Goal: Transaction & Acquisition: Purchase product/service

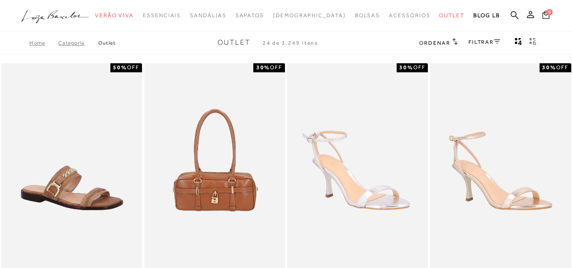
click at [453, 42] on icon at bounding box center [454, 41] width 5 height 7
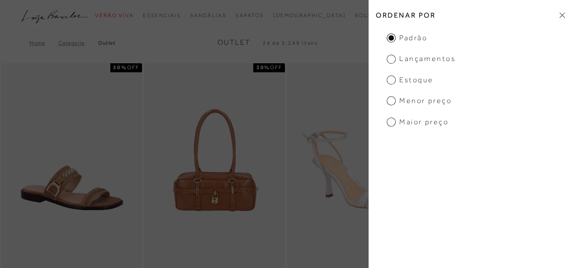
click at [395, 99] on span "Menor preço" at bounding box center [419, 101] width 65 height 10
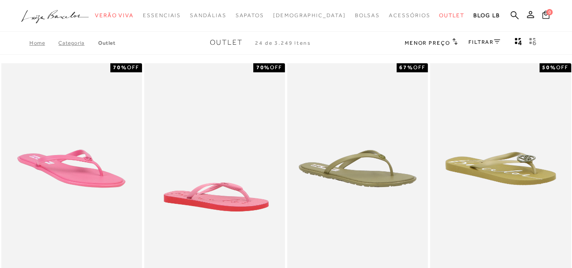
click at [494, 43] on icon at bounding box center [497, 41] width 6 height 5
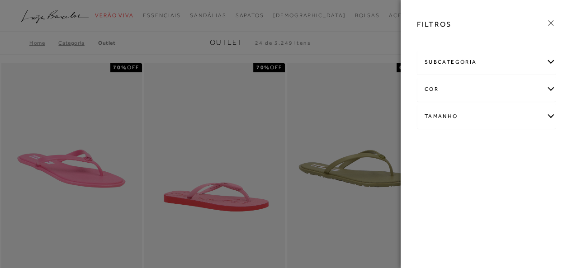
click at [550, 116] on div "Tamanho" at bounding box center [486, 116] width 138 height 24
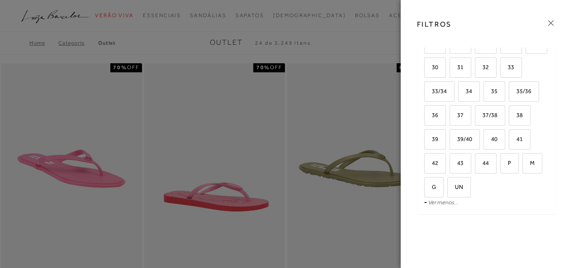
scroll to position [104, 0]
click at [445, 132] on label "39" at bounding box center [434, 137] width 21 height 19
click at [432, 134] on input "39" at bounding box center [427, 138] width 9 height 9
checkbox input "true"
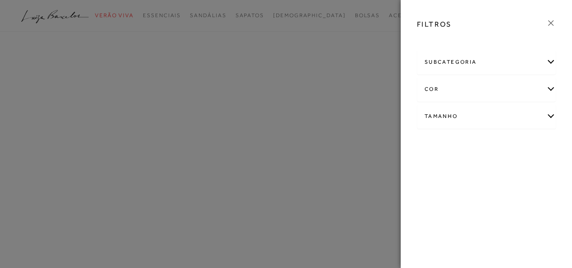
click at [521, 136] on div "subcategoria Bolsas Modelo Preço" at bounding box center [487, 95] width 154 height 97
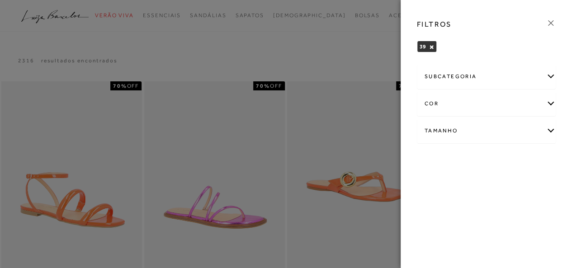
click at [547, 132] on div "Tamanho" at bounding box center [486, 131] width 138 height 24
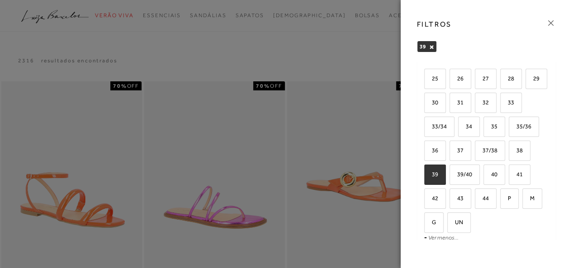
scroll to position [81, 0]
click at [504, 168] on label "40" at bounding box center [494, 174] width 21 height 19
click at [491, 171] on input "40" at bounding box center [486, 175] width 9 height 9
checkbox input "true"
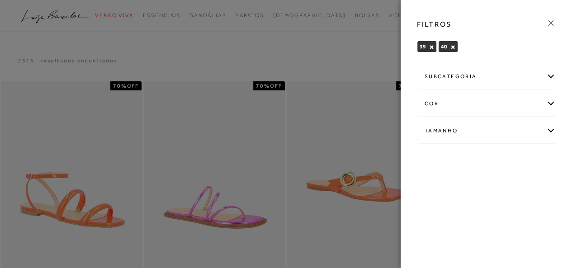
click at [323, 108] on div at bounding box center [286, 134] width 572 height 268
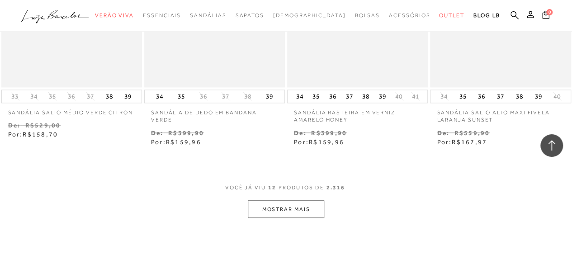
scroll to position [786, 0]
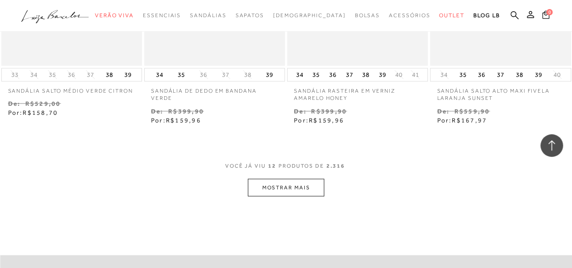
click at [305, 184] on button "MOSTRAR MAIS" at bounding box center [286, 188] width 76 height 18
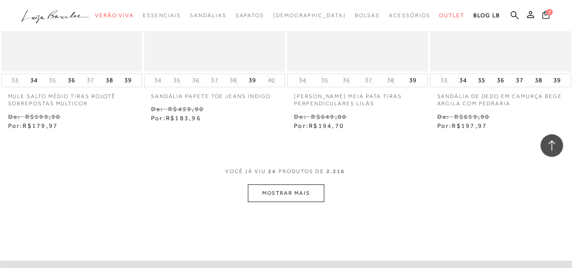
scroll to position [1621, 0]
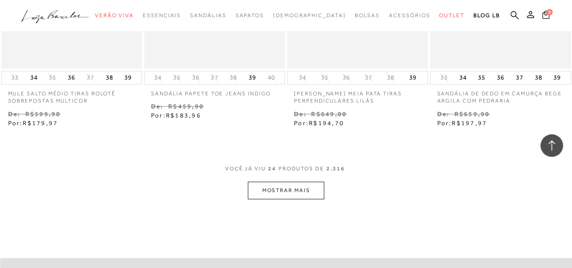
click at [299, 184] on button "MOSTRAR MAIS" at bounding box center [286, 191] width 76 height 18
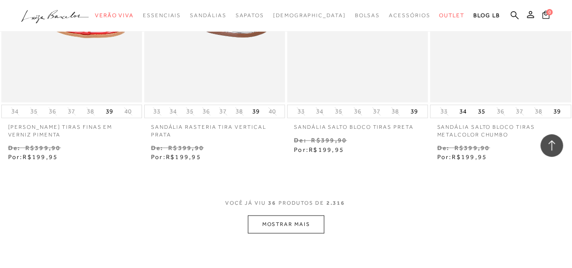
scroll to position [2436, 0]
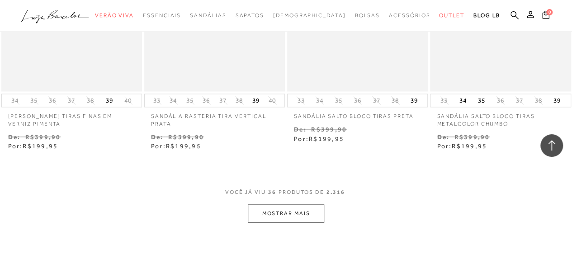
click at [299, 211] on button "MOSTRAR MAIS" at bounding box center [286, 213] width 76 height 18
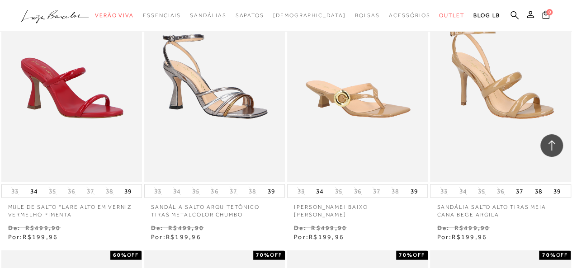
scroll to position [2630, 0]
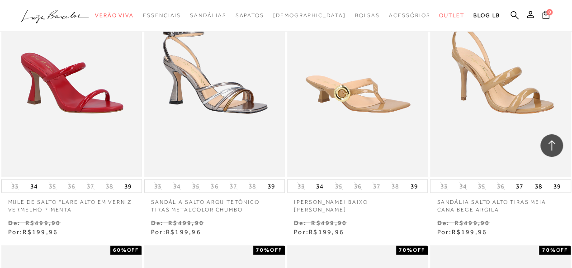
click at [85, 95] on img at bounding box center [71, 71] width 139 height 208
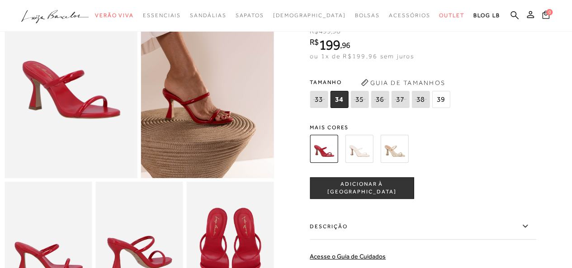
scroll to position [66, 0]
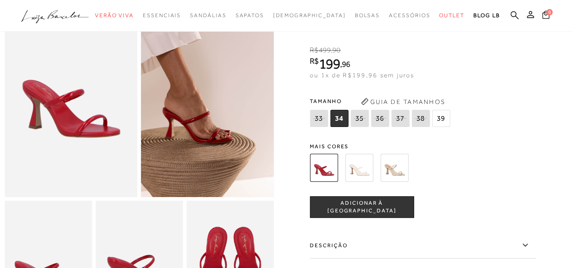
click at [438, 117] on span "39" at bounding box center [441, 118] width 18 height 17
click at [389, 210] on span "ADICIONAR À SACOLA" at bounding box center [361, 207] width 103 height 16
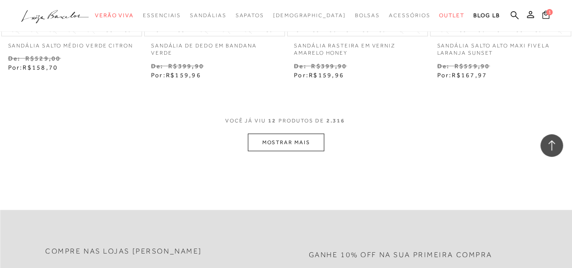
scroll to position [823, 0]
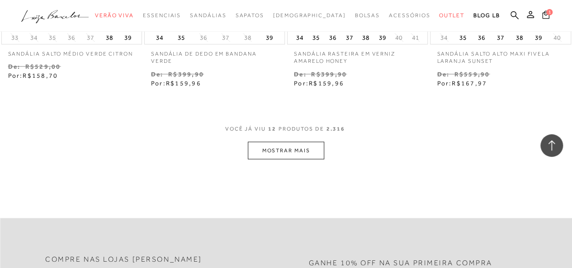
click at [284, 151] on button "MOSTRAR MAIS" at bounding box center [286, 150] width 76 height 18
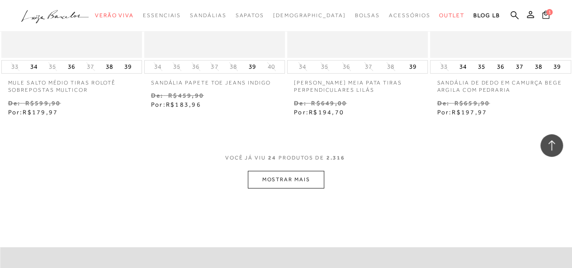
scroll to position [1634, 0]
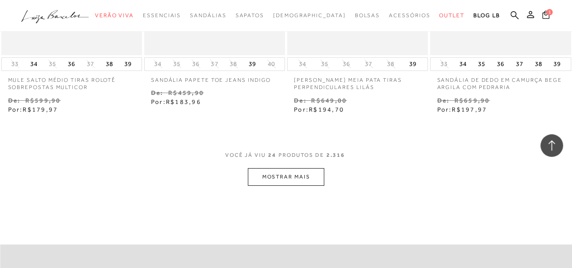
click at [278, 175] on button "MOSTRAR MAIS" at bounding box center [286, 177] width 76 height 18
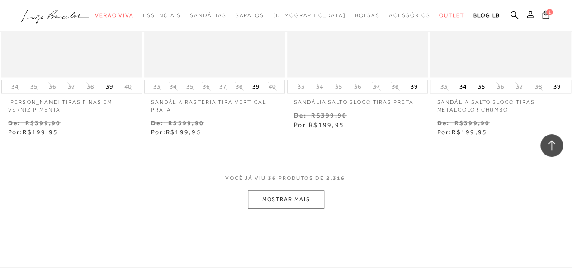
scroll to position [2454, 0]
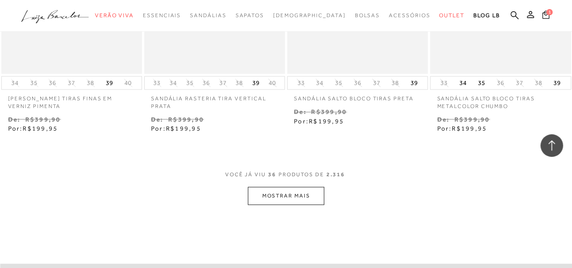
click at [299, 194] on button "MOSTRAR MAIS" at bounding box center [286, 196] width 76 height 18
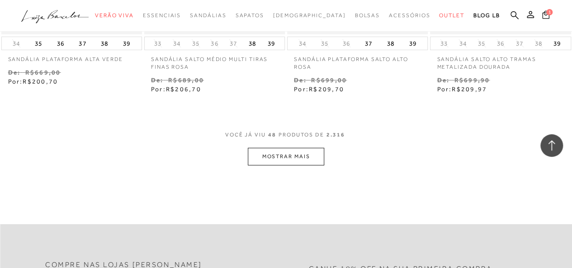
scroll to position [3341, 0]
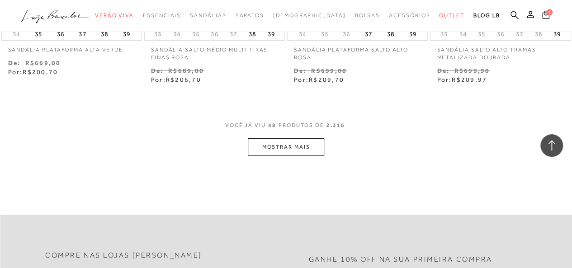
click at [291, 145] on button "MOSTRAR MAIS" at bounding box center [286, 147] width 76 height 18
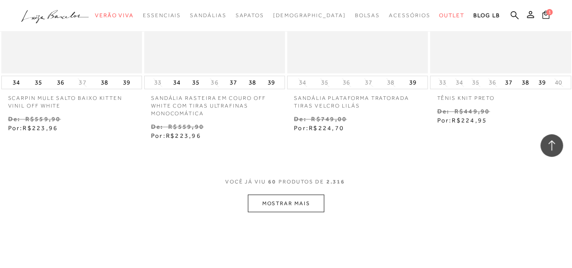
scroll to position [4136, 0]
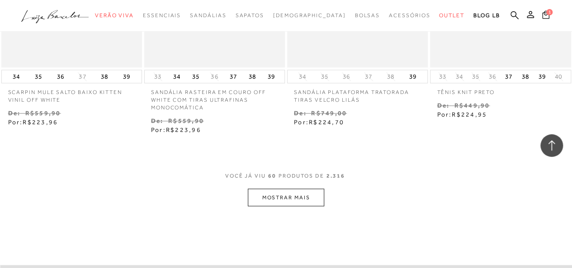
click at [302, 192] on button "MOSTRAR MAIS" at bounding box center [286, 198] width 76 height 18
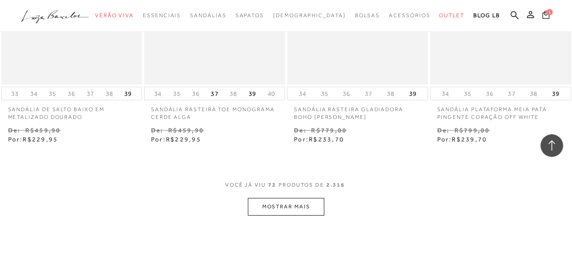
scroll to position [4979, 0]
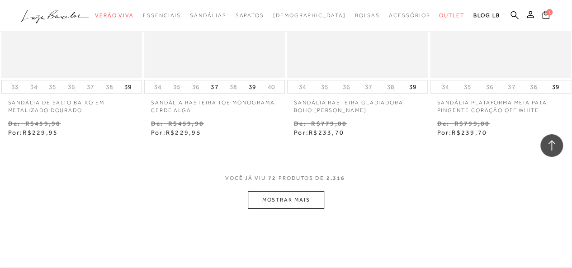
click at [288, 191] on button "MOSTRAR MAIS" at bounding box center [286, 200] width 76 height 18
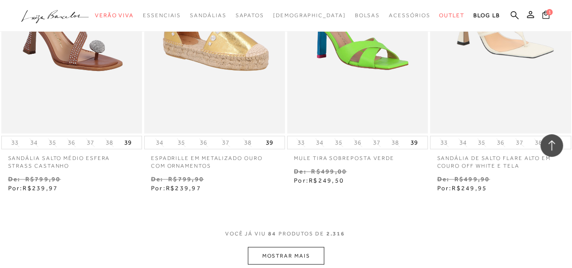
scroll to position [5747, 0]
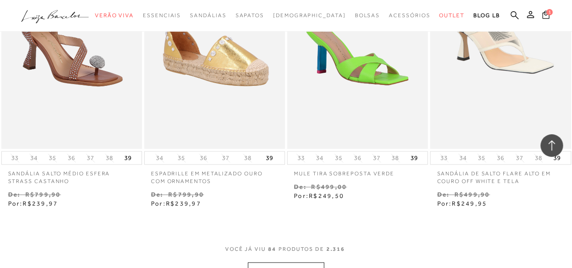
click at [310, 262] on button "MOSTRAR MAIS" at bounding box center [286, 271] width 76 height 18
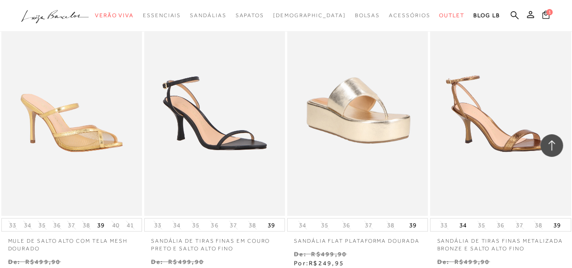
scroll to position [5998, 0]
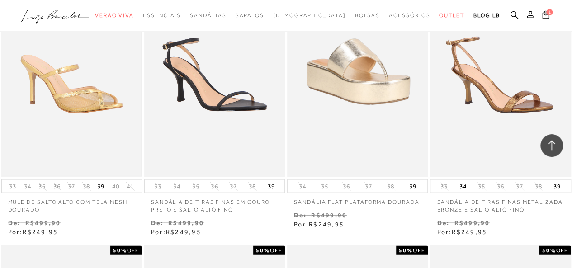
click at [61, 93] on img at bounding box center [71, 71] width 139 height 208
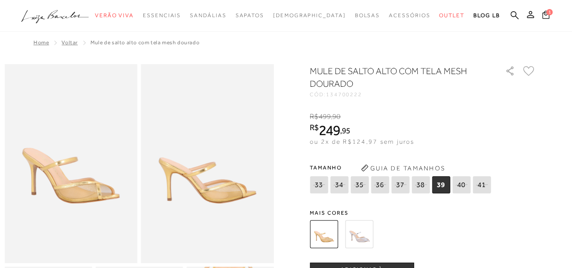
click at [371, 236] on img at bounding box center [359, 234] width 28 height 28
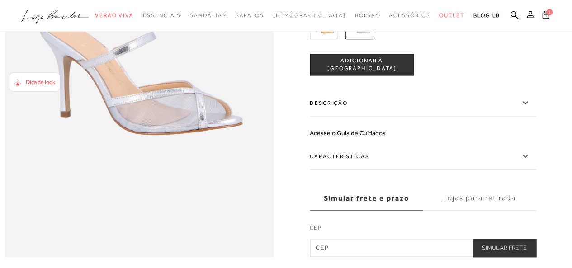
scroll to position [538, 0]
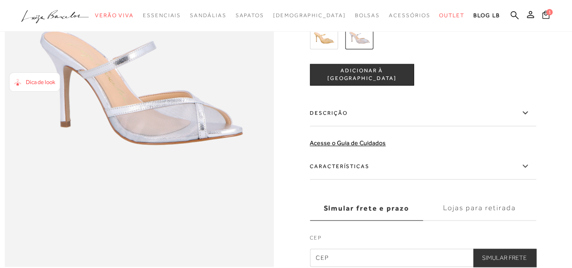
click at [530, 118] on icon at bounding box center [524, 112] width 11 height 11
click at [0, 0] on input "Descrição" at bounding box center [0, 0] width 0 height 0
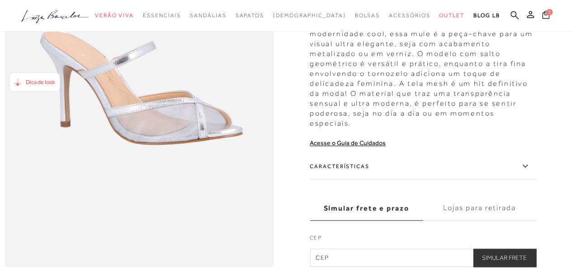
click at [528, 172] on icon at bounding box center [524, 165] width 11 height 11
click at [0, 0] on input "Características" at bounding box center [0, 0] width 0 height 0
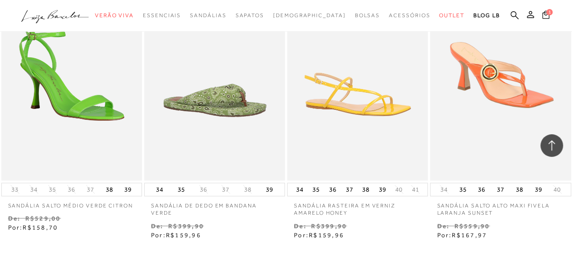
scroll to position [797, 0]
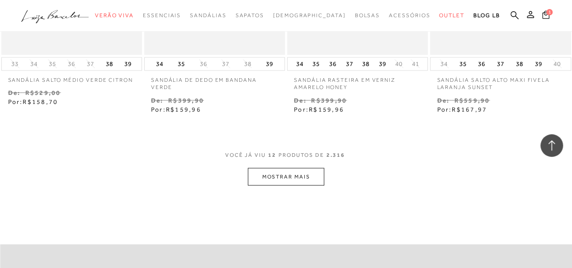
click at [274, 175] on button "MOSTRAR MAIS" at bounding box center [286, 177] width 76 height 18
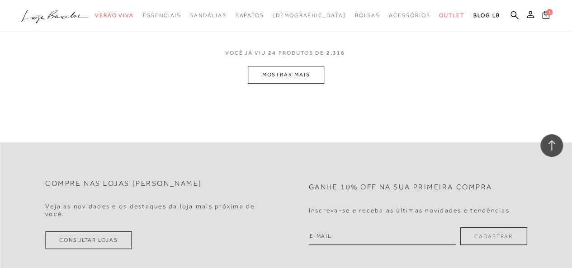
scroll to position [1773, 0]
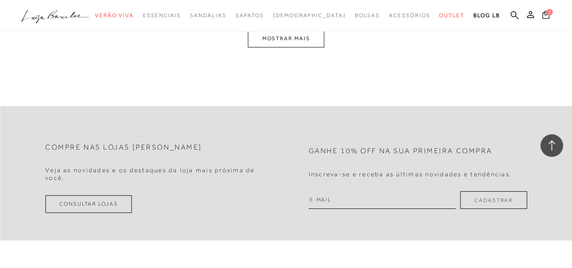
click at [309, 41] on button "MOSTRAR MAIS" at bounding box center [286, 39] width 76 height 18
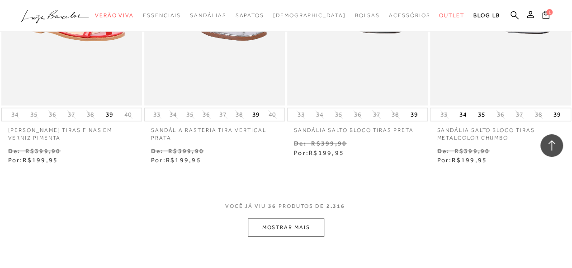
scroll to position [2437, 0]
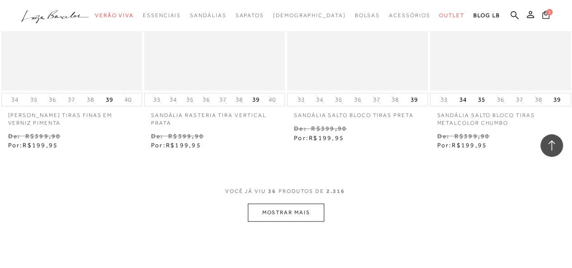
click at [266, 207] on button "MOSTRAR MAIS" at bounding box center [286, 212] width 76 height 18
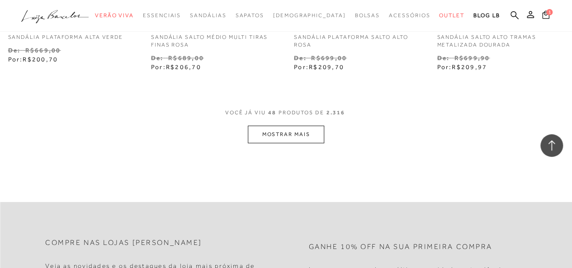
scroll to position [3359, 0]
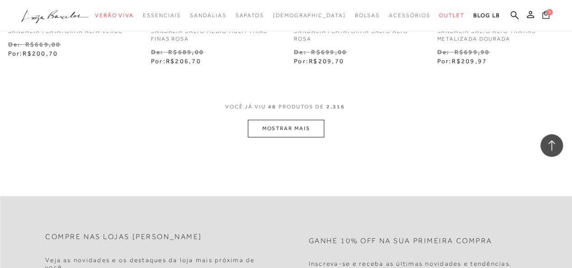
click at [285, 126] on button "MOSTRAR MAIS" at bounding box center [286, 129] width 76 height 18
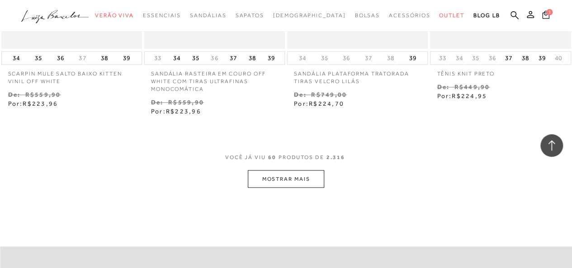
scroll to position [4173, 0]
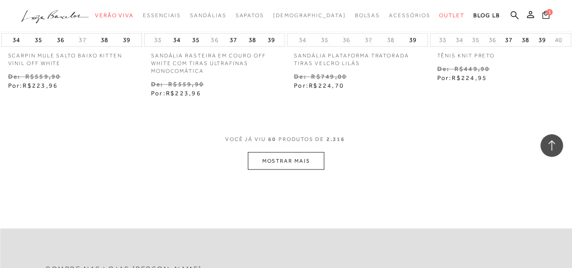
click at [304, 157] on button "MOSTRAR MAIS" at bounding box center [286, 161] width 76 height 18
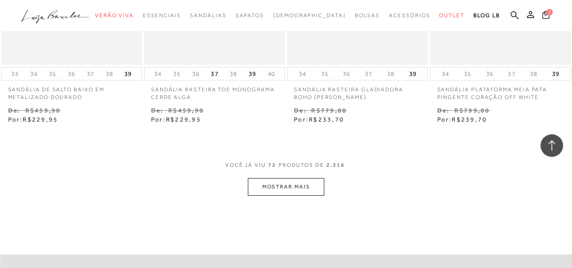
scroll to position [5011, 0]
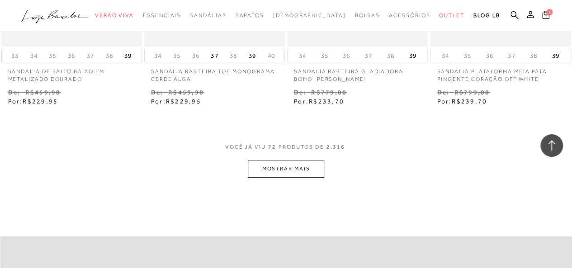
click at [312, 160] on button "MOSTRAR MAIS" at bounding box center [286, 169] width 76 height 18
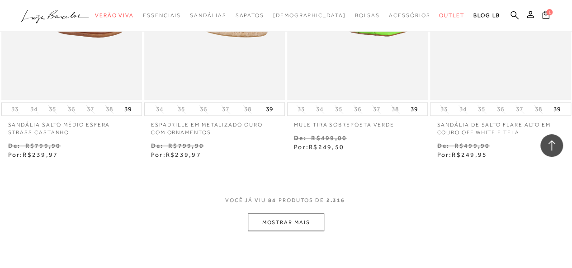
scroll to position [5806, 0]
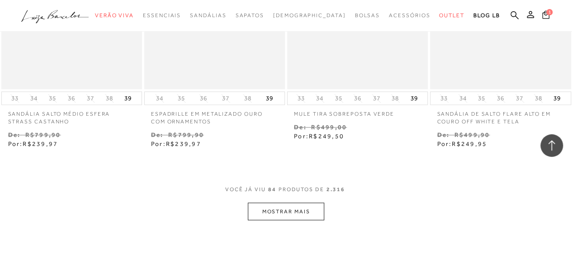
click at [305, 203] on button "MOSTRAR MAIS" at bounding box center [286, 212] width 76 height 18
click at [298, 203] on button "MOSTRAR MAIS" at bounding box center [286, 212] width 76 height 18
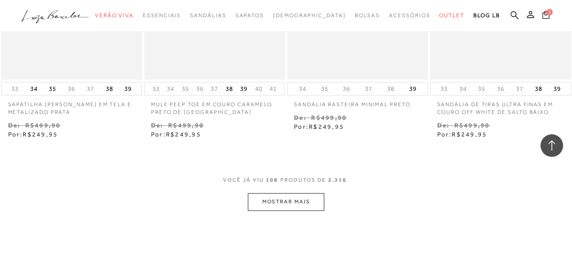
scroll to position [7500, 0]
click at [309, 195] on button "MOSTRAR MAIS" at bounding box center [286, 202] width 76 height 18
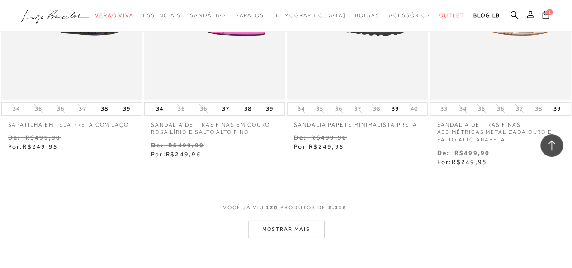
scroll to position [8320, 0]
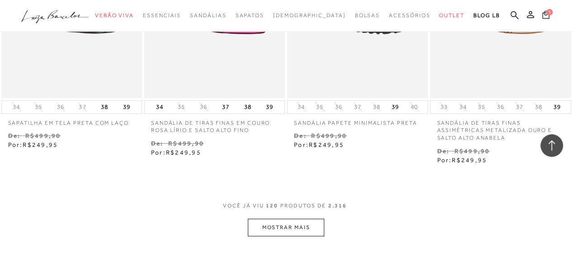
click at [300, 221] on button "MOSTRAR MAIS" at bounding box center [286, 228] width 76 height 18
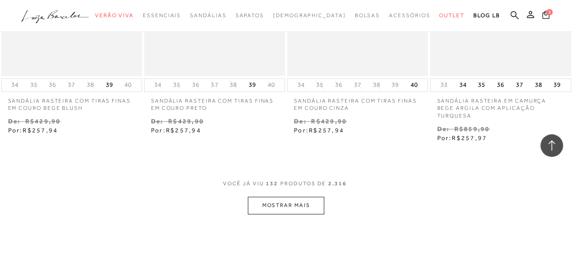
scroll to position [9206, 0]
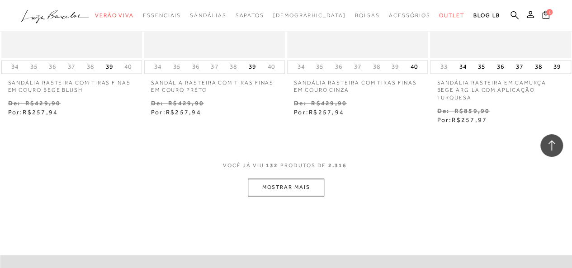
click at [273, 179] on button "MOSTRAR MAIS" at bounding box center [286, 188] width 76 height 18
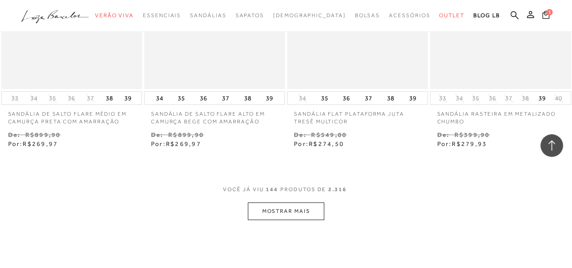
scroll to position [10074, 0]
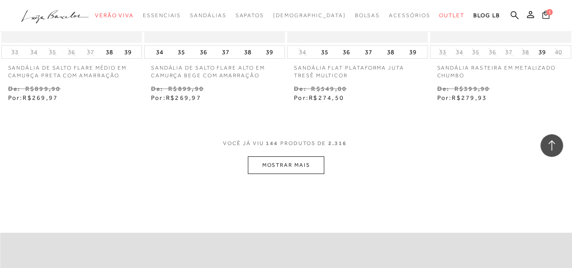
click at [273, 156] on button "MOSTRAR MAIS" at bounding box center [286, 165] width 76 height 18
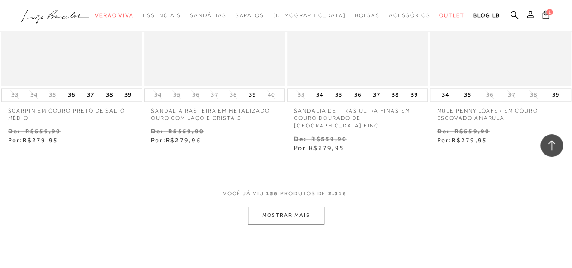
scroll to position [10887, 0]
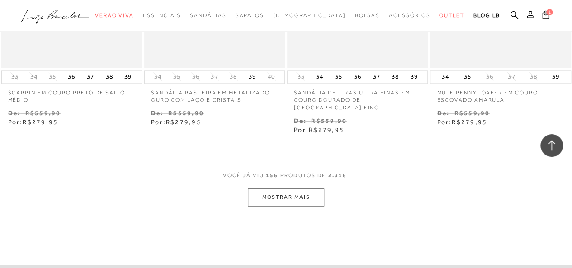
click at [279, 189] on button "MOSTRAR MAIS" at bounding box center [286, 198] width 76 height 18
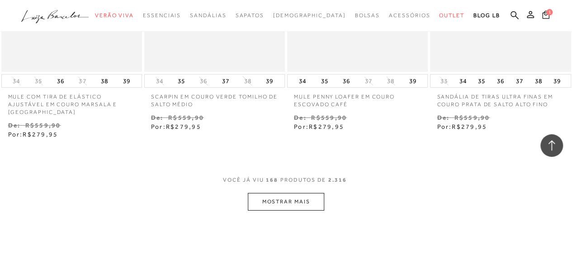
scroll to position [11737, 0]
click at [279, 192] on button "MOSTRAR MAIS" at bounding box center [286, 201] width 76 height 18
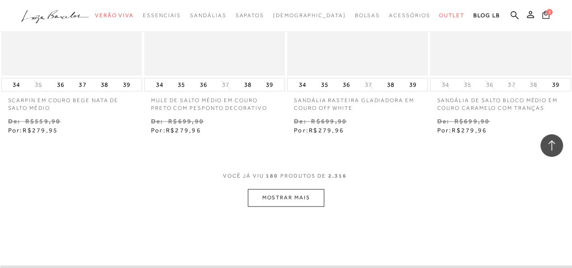
scroll to position [12587, 0]
click at [279, 171] on div "VOCê JÁ VIU 180 PRODUTOS DE 2.316" at bounding box center [286, 179] width 126 height 17
click at [280, 188] on button "MOSTRAR MAIS" at bounding box center [286, 197] width 76 height 18
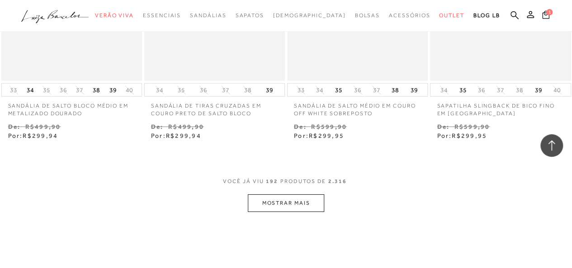
scroll to position [13437, 0]
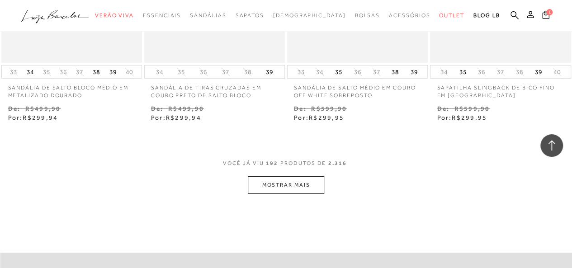
click at [283, 176] on button "MOSTRAR MAIS" at bounding box center [286, 185] width 76 height 18
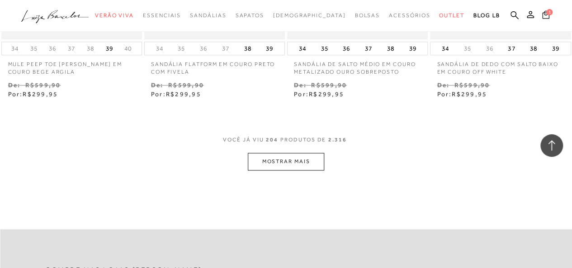
scroll to position [14359, 0]
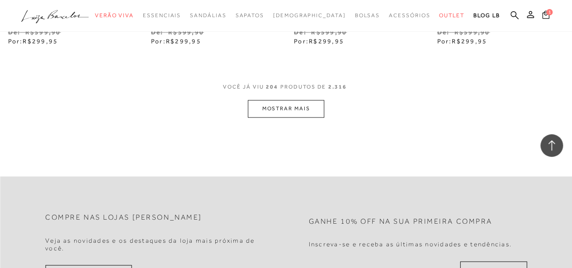
click at [286, 100] on button "MOSTRAR MAIS" at bounding box center [286, 109] width 76 height 18
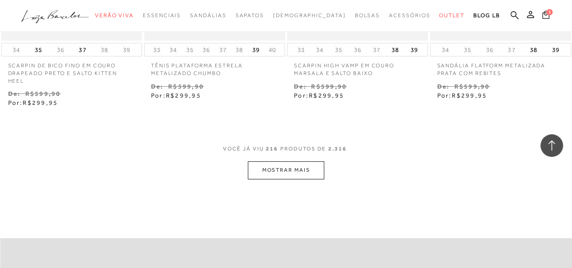
scroll to position [15173, 0]
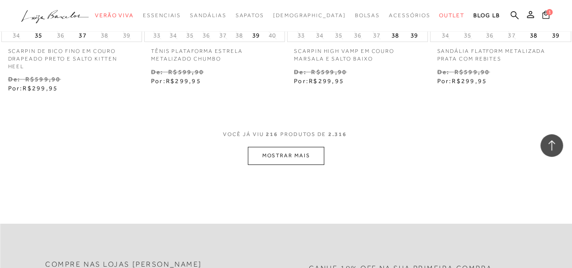
click at [269, 147] on button "MOSTRAR MAIS" at bounding box center [286, 156] width 76 height 18
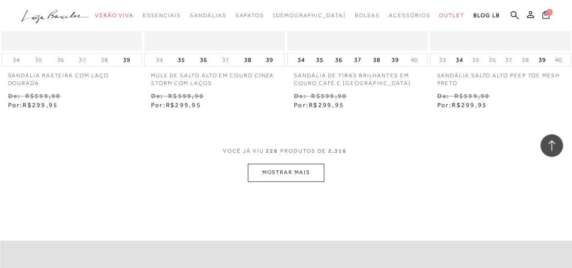
scroll to position [16005, 0]
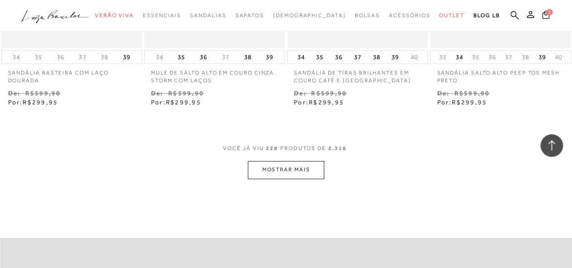
click at [281, 161] on button "MOSTRAR MAIS" at bounding box center [286, 170] width 76 height 18
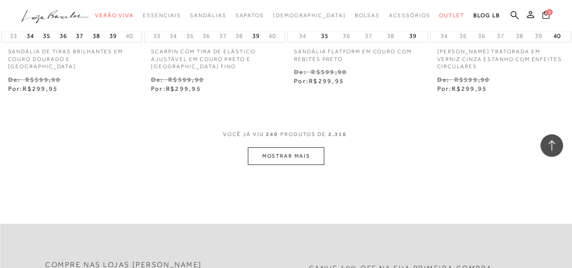
scroll to position [16872, 0]
click at [274, 146] on button "MOSTRAR MAIS" at bounding box center [286, 155] width 76 height 18
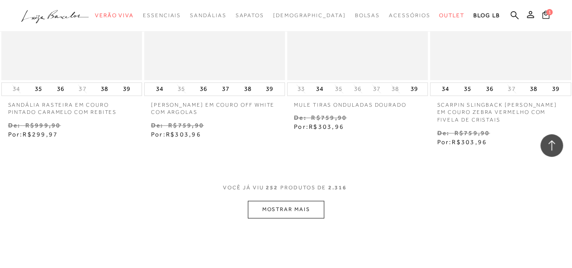
scroll to position [17704, 0]
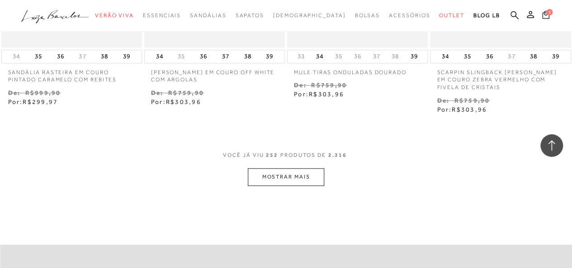
click at [270, 168] on button "MOSTRAR MAIS" at bounding box center [286, 177] width 76 height 18
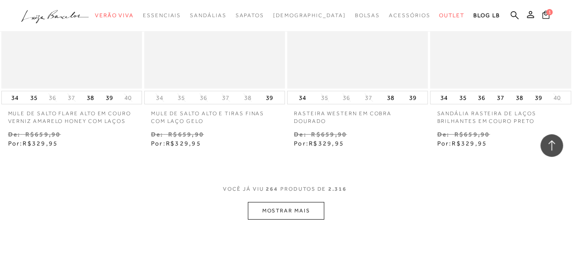
scroll to position [18542, 0]
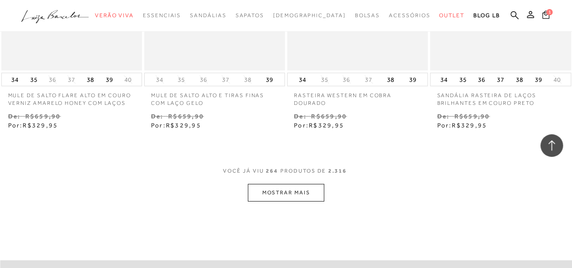
click at [288, 184] on button "MOSTRAR MAIS" at bounding box center [286, 193] width 76 height 18
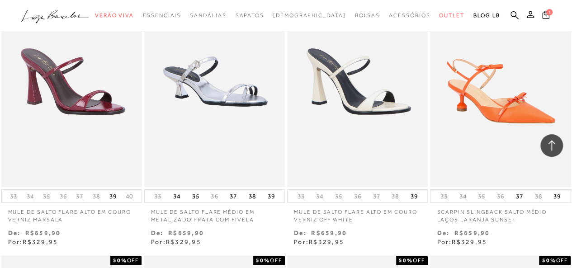
scroll to position [18723, 0]
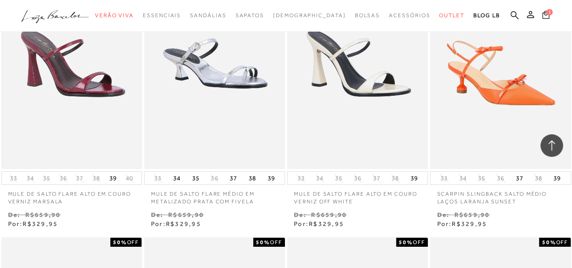
click at [79, 73] on img at bounding box center [71, 63] width 139 height 208
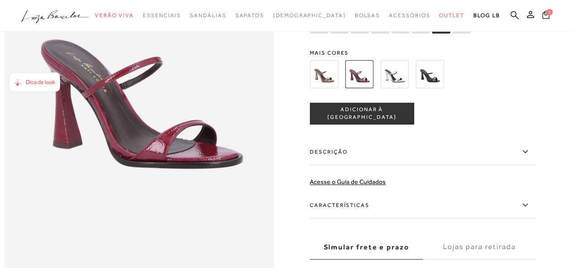
scroll to position [507, 0]
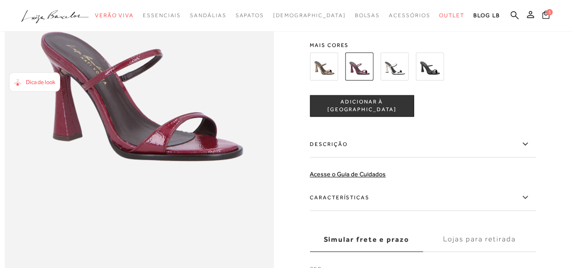
click at [527, 145] on icon at bounding box center [524, 143] width 5 height 3
click at [0, 0] on input "Descrição" at bounding box center [0, 0] width 0 height 0
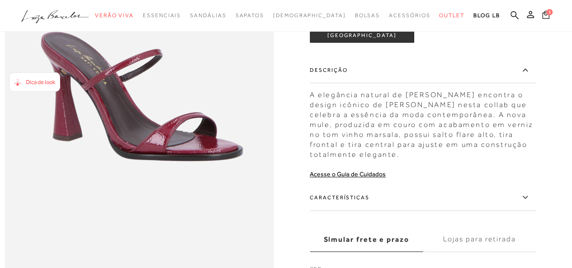
click at [530, 203] on icon at bounding box center [524, 197] width 11 height 11
click at [0, 0] on input "Características" at bounding box center [0, 0] width 0 height 0
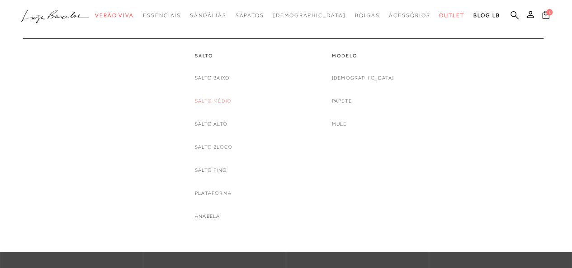
click at [216, 98] on link "Salto Médio" at bounding box center [213, 100] width 37 height 9
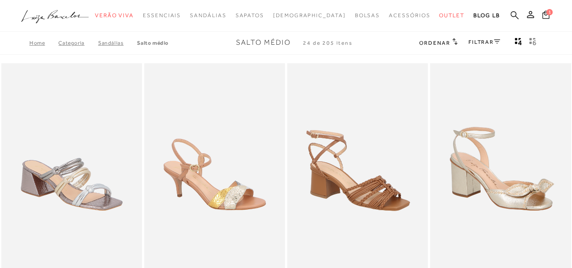
click at [514, 18] on icon at bounding box center [514, 15] width 8 height 9
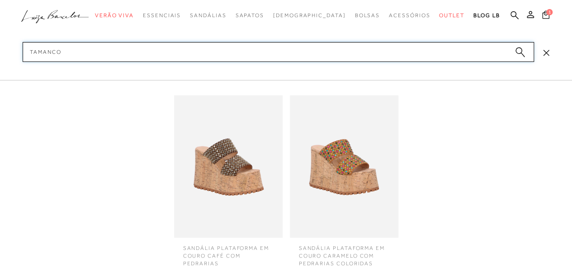
type input "tamanco"
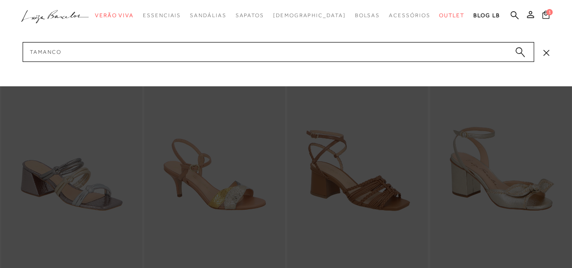
click at [522, 52] on icon "submit" at bounding box center [520, 52] width 10 height 10
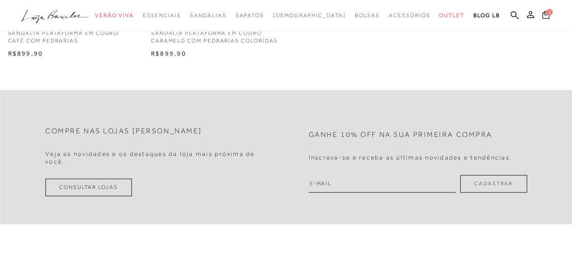
scroll to position [253, 0]
